Goal: Task Accomplishment & Management: Manage account settings

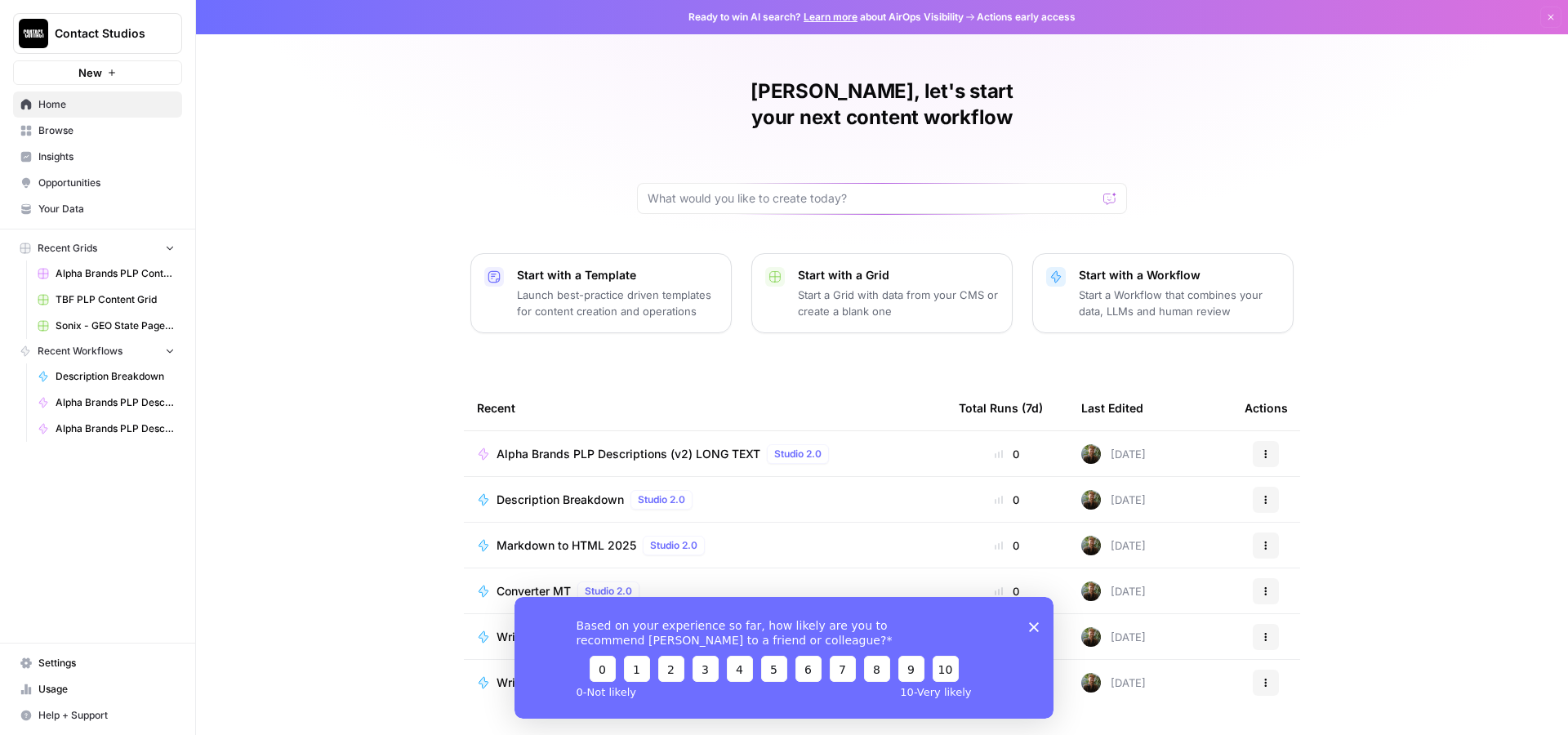
click at [54, 662] on span "Settings" at bounding box center [106, 662] width 136 height 15
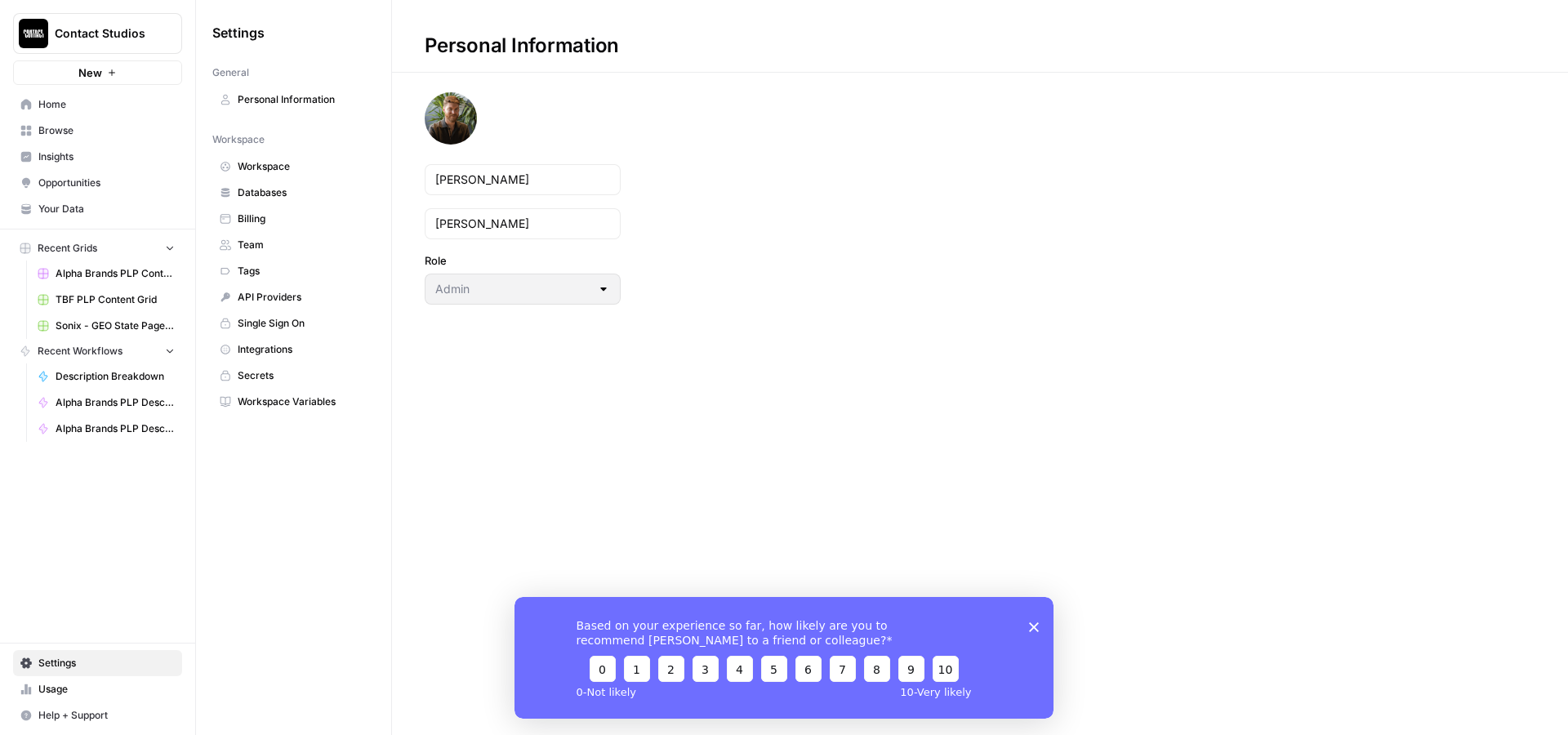
click at [280, 243] on span "Team" at bounding box center [302, 244] width 130 height 15
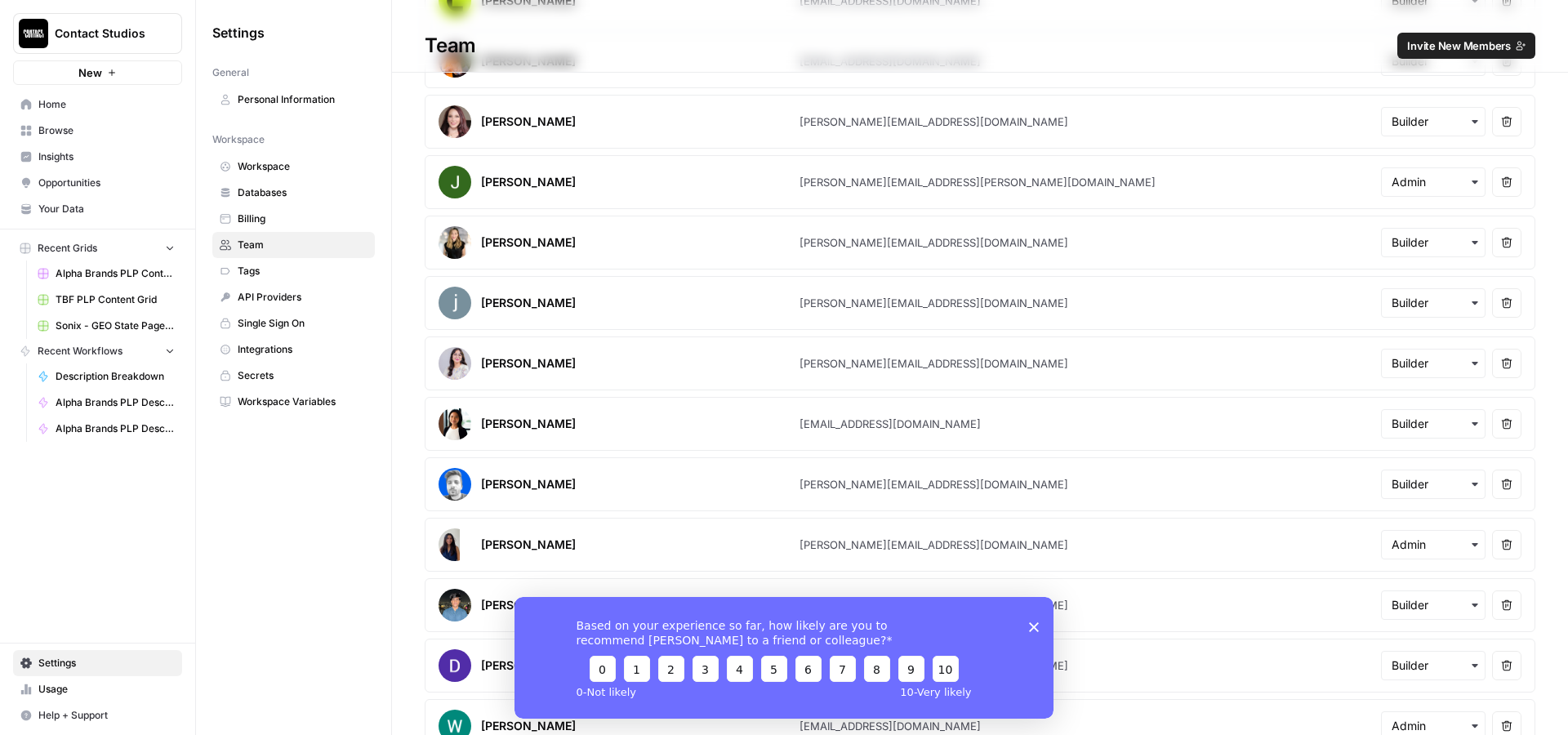
scroll to position [566, 0]
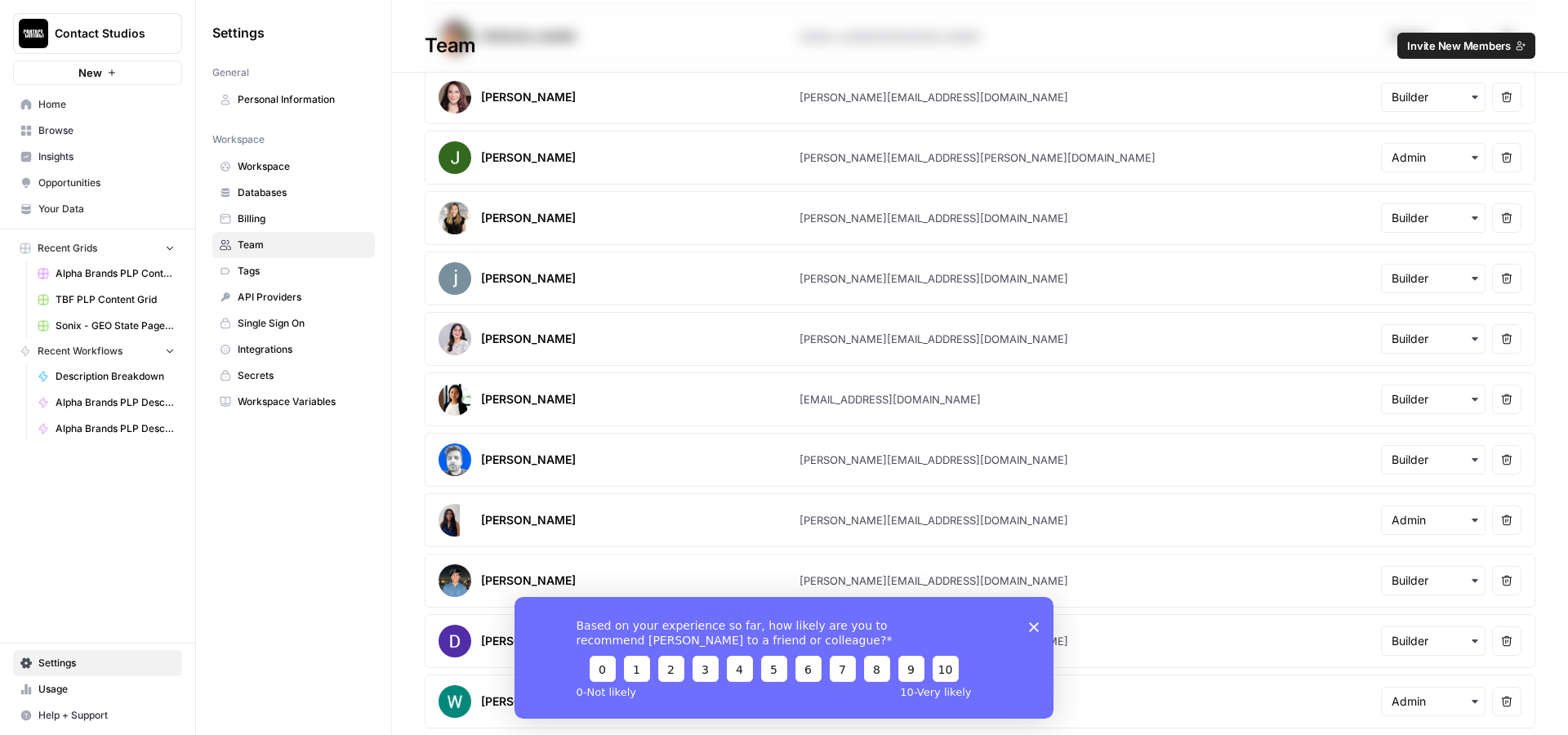
click at [1034, 629] on icon "Close survey" at bounding box center [1034, 626] width 10 height 10
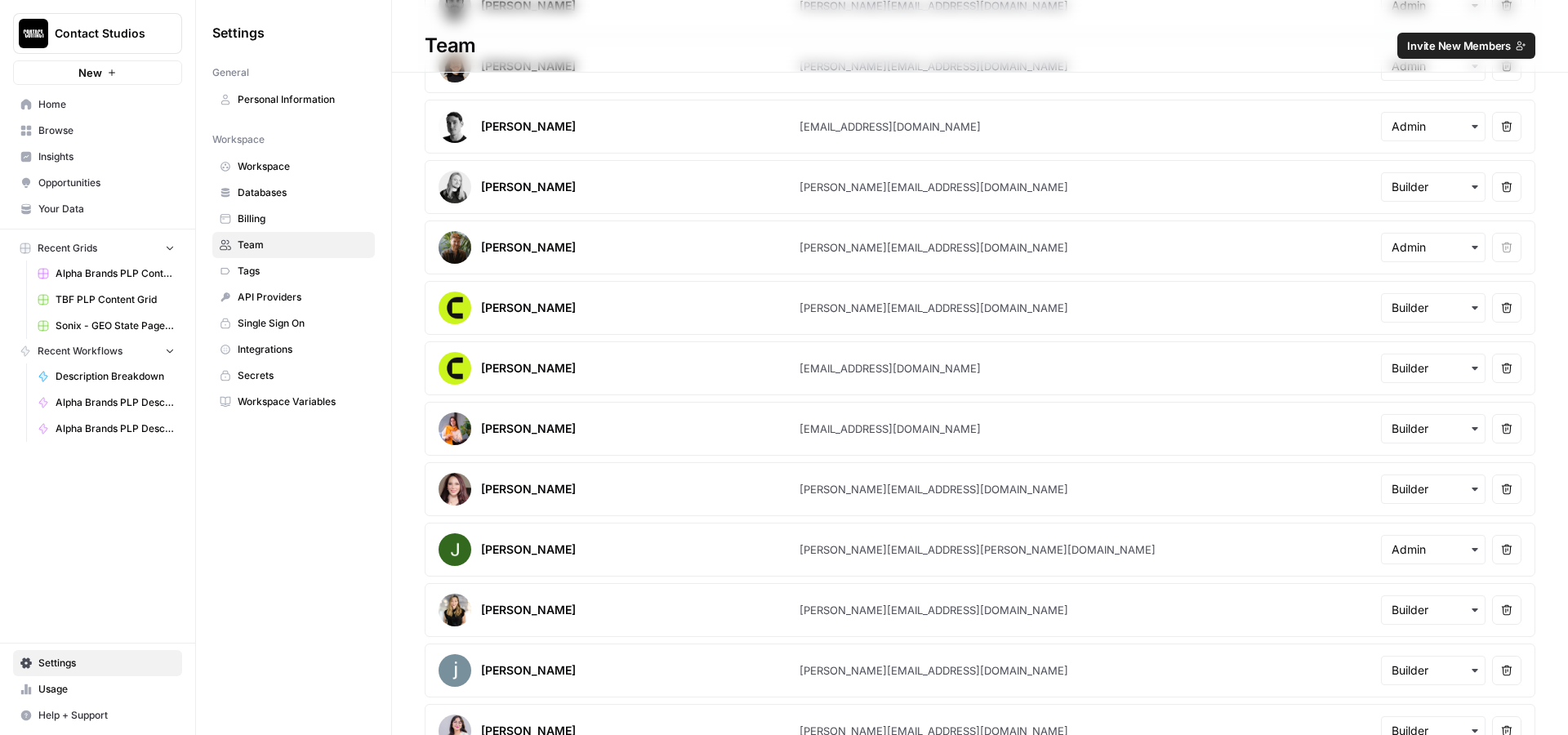
scroll to position [76, 0]
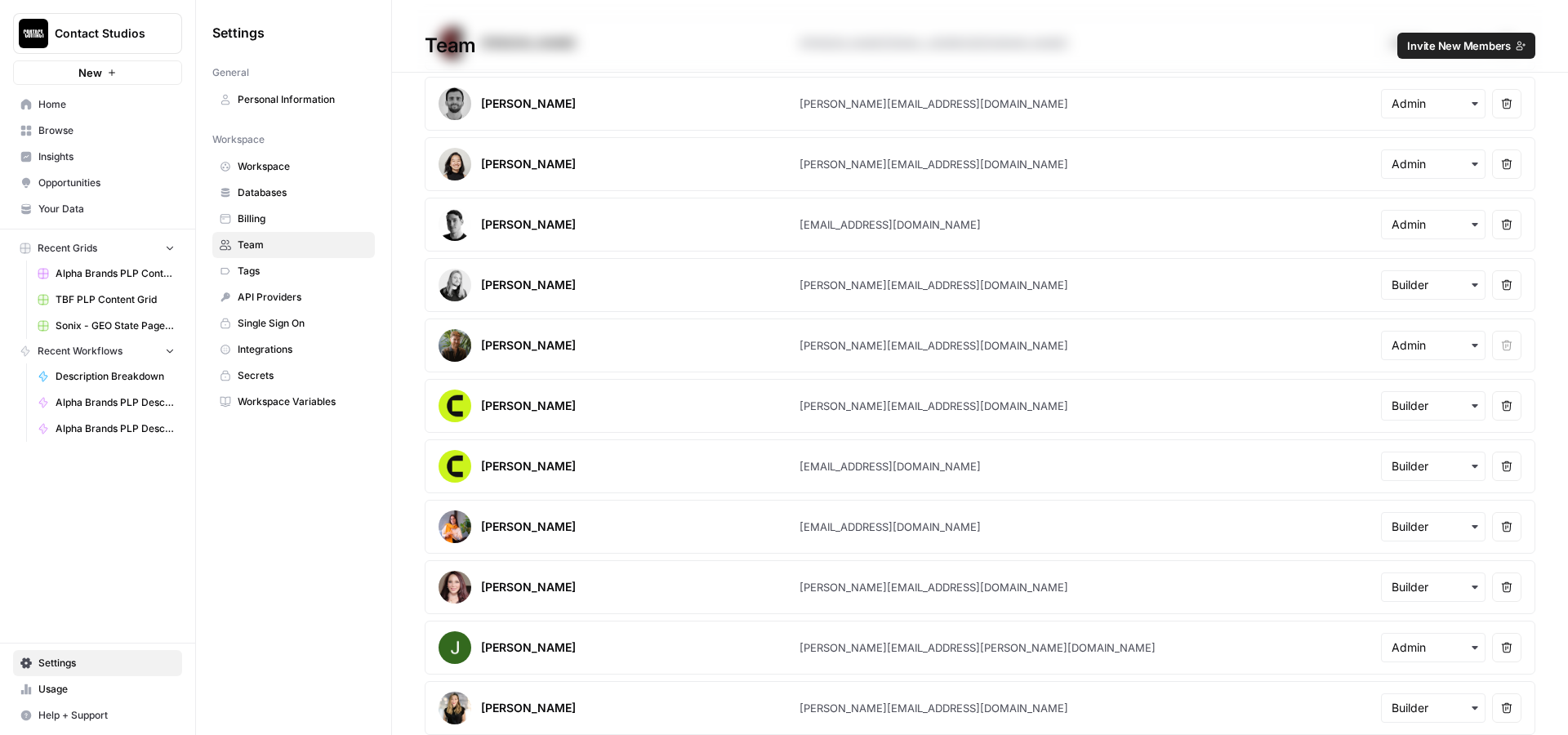
click at [1419, 48] on span "Invite New Members" at bounding box center [1459, 46] width 103 height 17
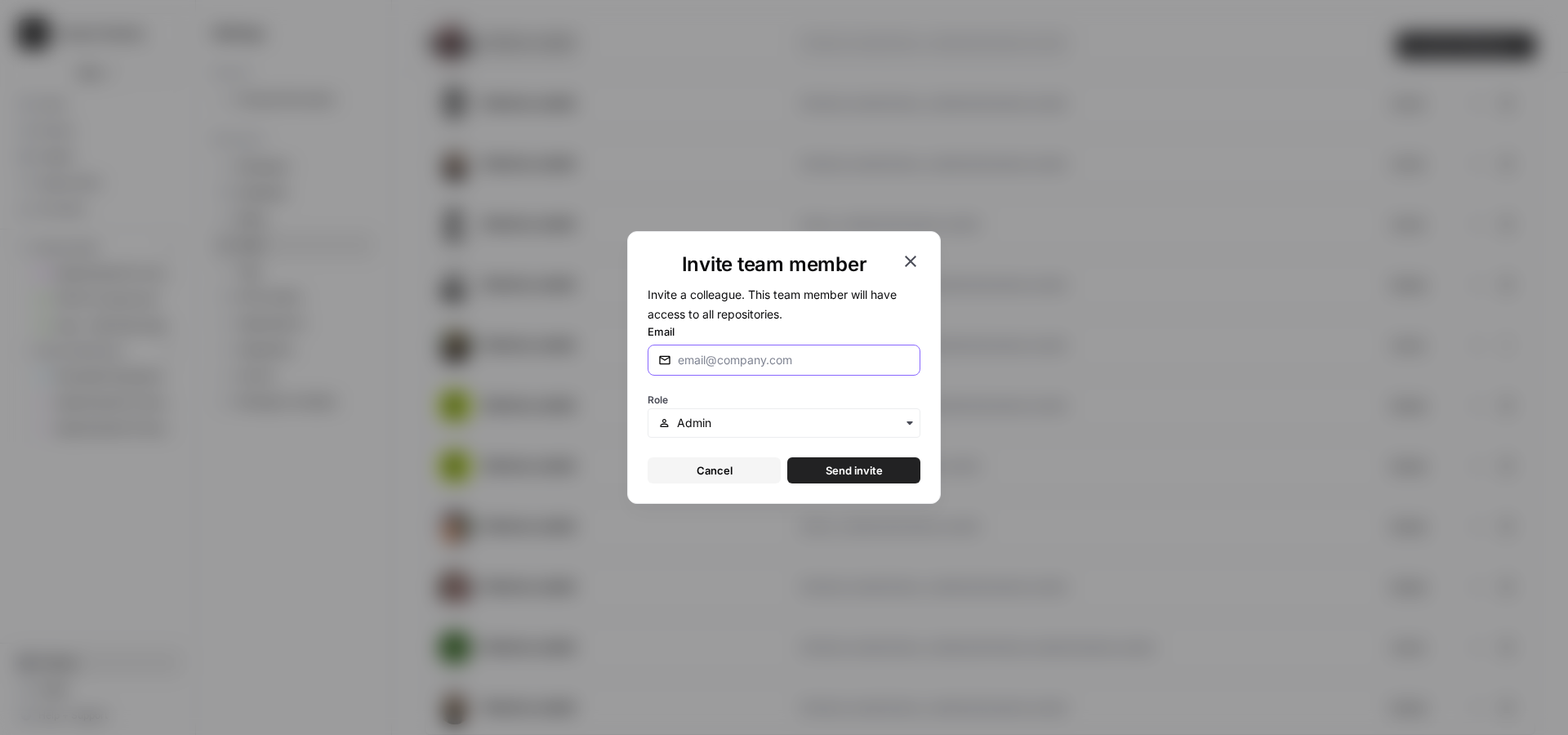
click at [780, 361] on input "Email" at bounding box center [794, 359] width 232 height 17
type input "[EMAIL_ADDRESS][DOMAIN_NAME]"
click at [847, 467] on span "Send invite" at bounding box center [854, 470] width 57 height 17
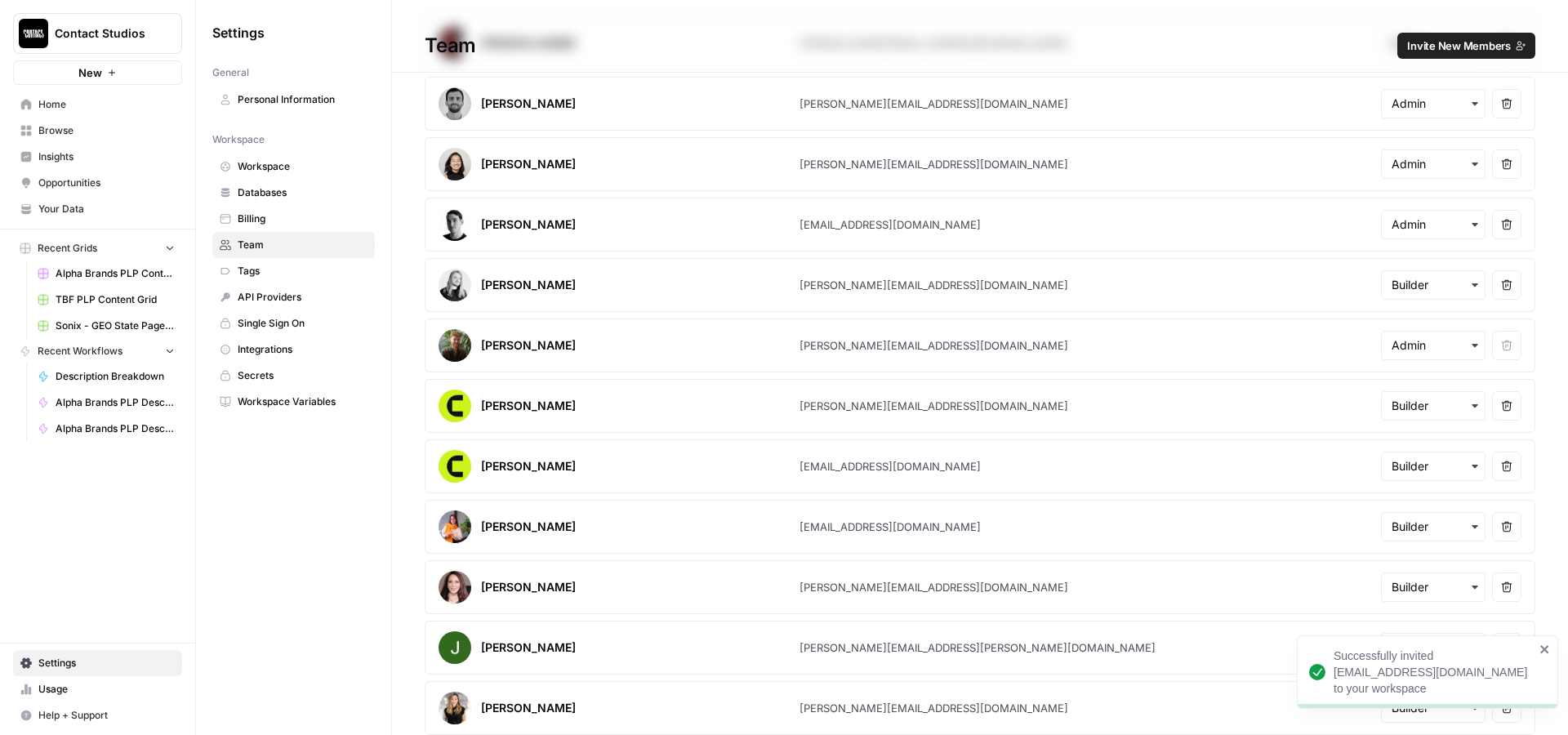
click at [134, 507] on div "Contact Studios New Home Browse Insights Opportunities Your Data Recent Grids A…" at bounding box center [97, 367] width 195 height 735
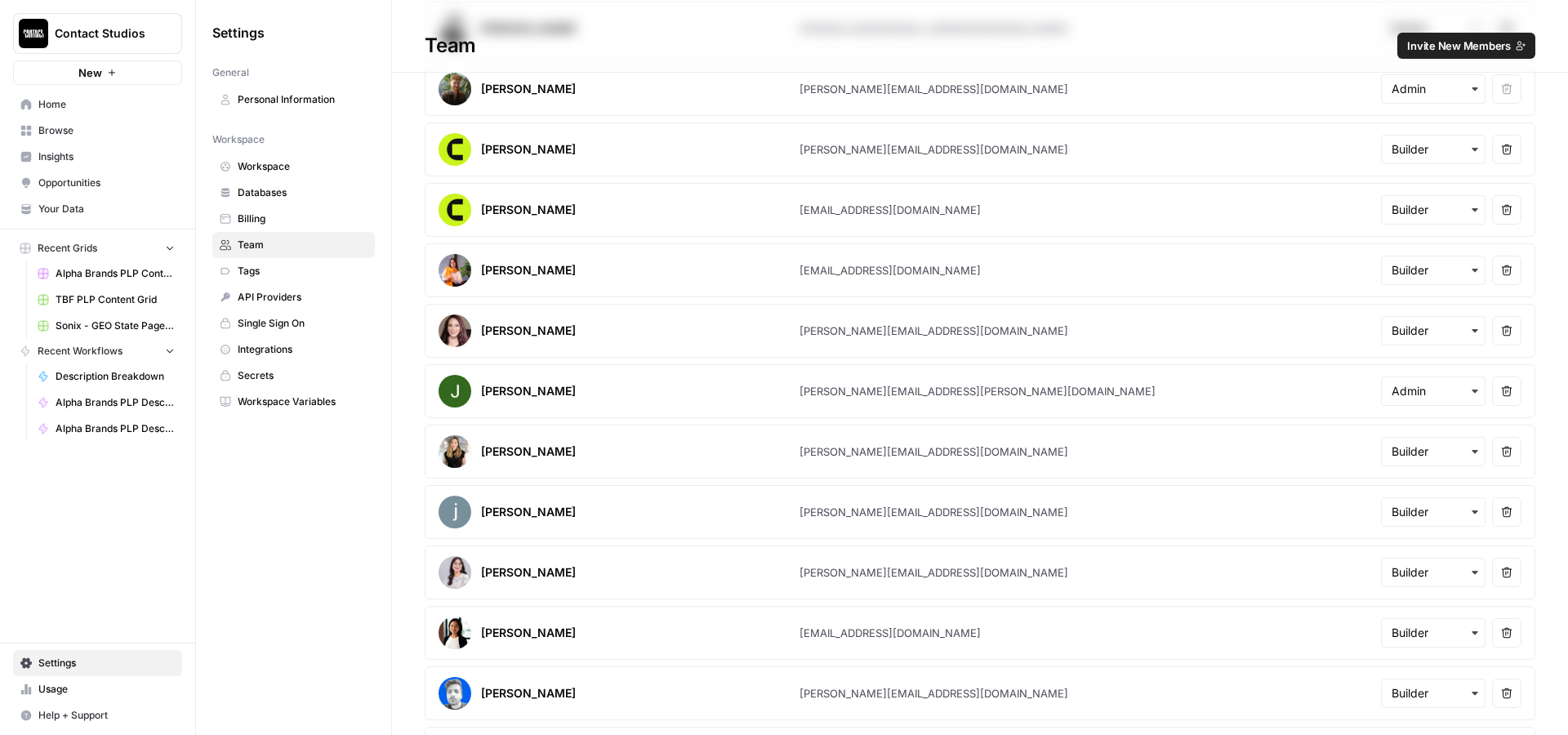
scroll to position [0, 0]
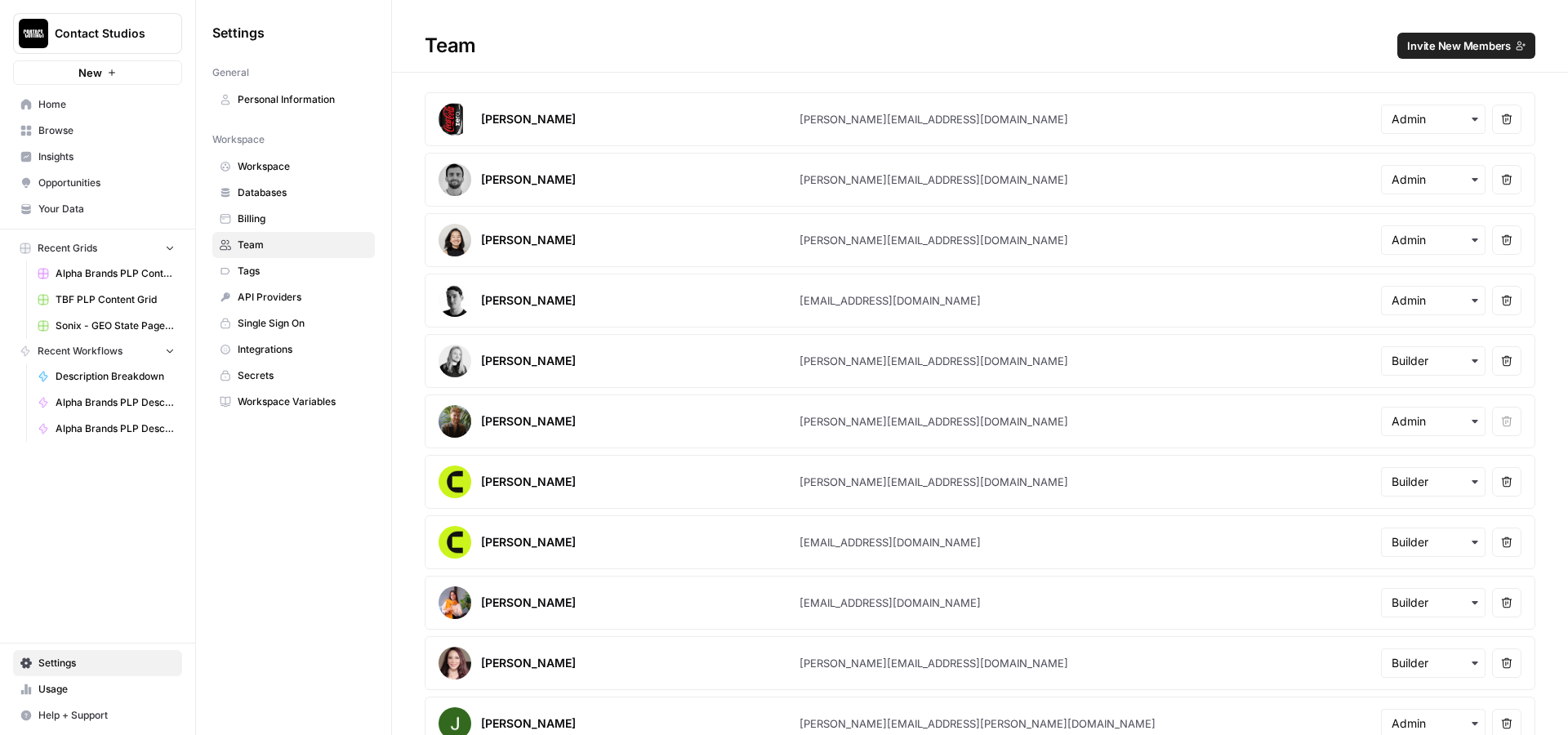
click at [92, 553] on div "Contact Studios New Home Browse Insights Opportunities Your Data Recent Grids A…" at bounding box center [97, 367] width 195 height 735
